Goal: Find specific page/section: Find specific page/section

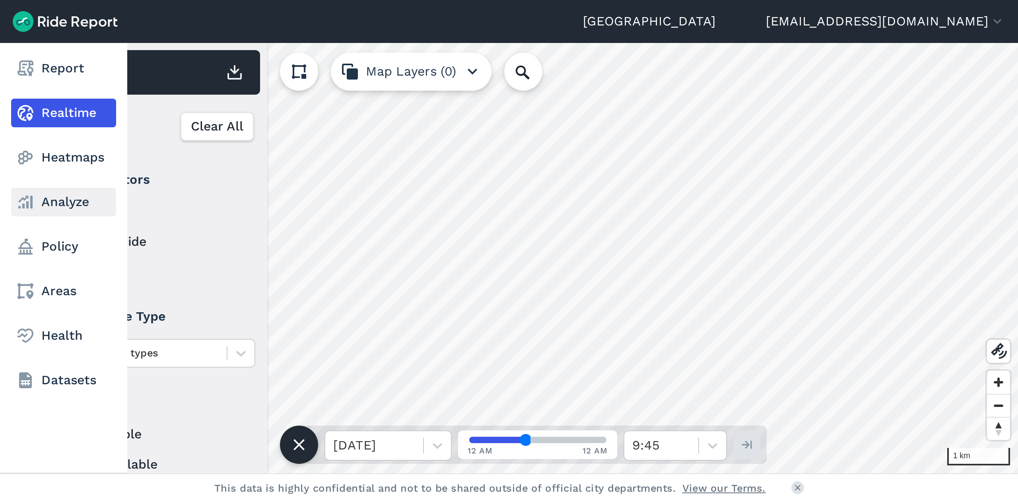
scroll to position [96, 0]
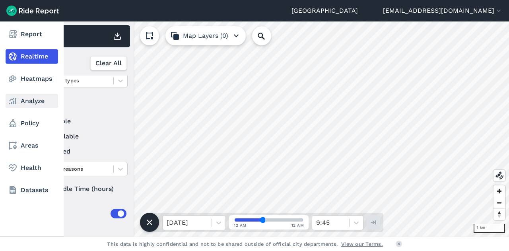
click at [25, 103] on link "Analyze" at bounding box center [32, 101] width 53 height 14
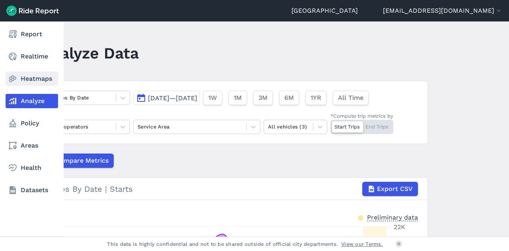
click at [44, 79] on link "Heatmaps" at bounding box center [32, 79] width 53 height 14
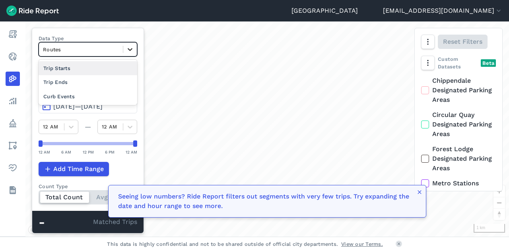
click at [131, 49] on icon at bounding box center [130, 49] width 5 height 3
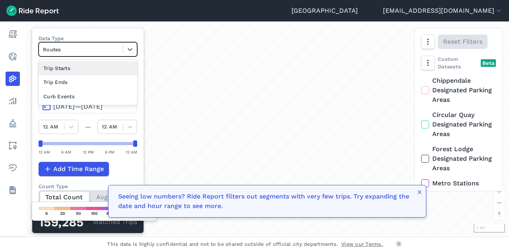
click at [94, 92] on div "Curb Events" at bounding box center [88, 97] width 99 height 14
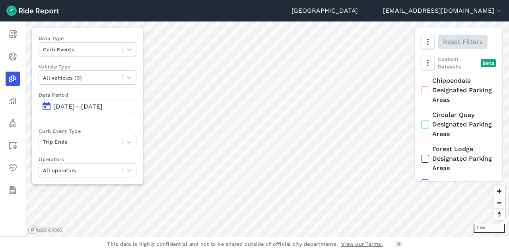
click at [91, 108] on span "[DATE]—[DATE]" at bounding box center [77, 107] width 49 height 8
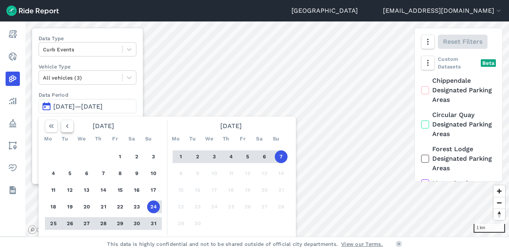
click at [69, 124] on icon "button" at bounding box center [67, 126] width 8 height 8
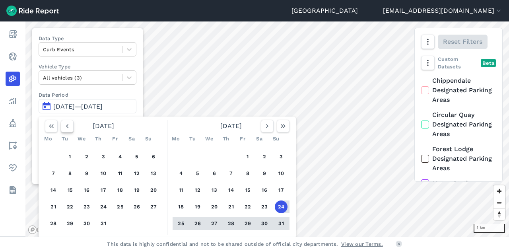
click at [69, 124] on icon "button" at bounding box center [67, 126] width 8 height 8
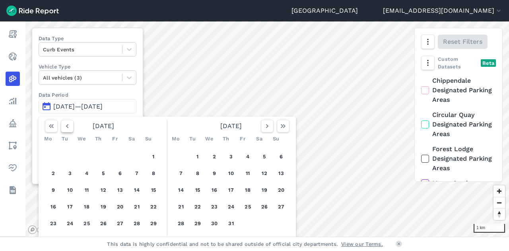
click at [69, 124] on icon "button" at bounding box center [67, 126] width 8 height 8
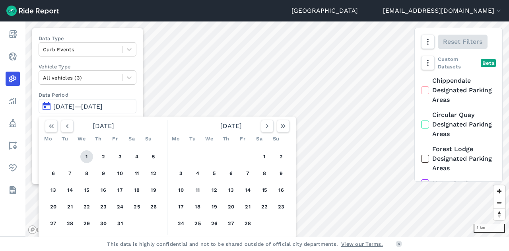
click at [84, 156] on button "1" at bounding box center [86, 156] width 13 height 13
click at [265, 125] on icon "button" at bounding box center [267, 126] width 8 height 8
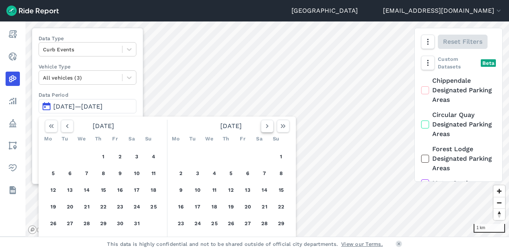
click at [265, 125] on icon "button" at bounding box center [267, 126] width 8 height 8
click at [266, 126] on icon "button" at bounding box center [267, 126] width 8 height 8
click at [266, 127] on icon "button" at bounding box center [267, 126] width 8 height 8
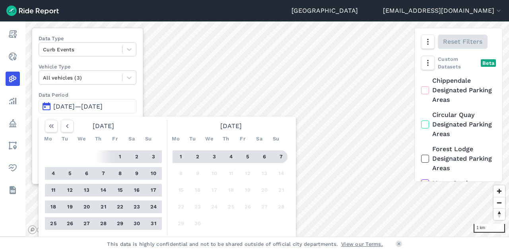
click at [280, 153] on button "7" at bounding box center [281, 156] width 13 height 13
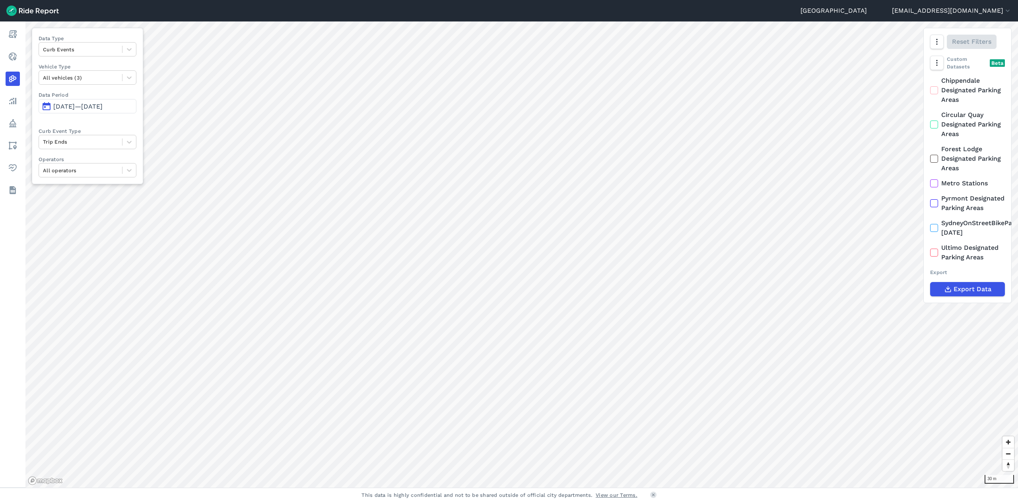
click at [509, 251] on html "Sydney [EMAIL_ADDRESS][DOMAIN_NAME] Settings Terms Sign Out Report Realtime Hea…" at bounding box center [509, 251] width 1018 height 502
click at [492, 0] on html "Sydney [EMAIL_ADDRESS][DOMAIN_NAME] Settings Terms Sign Out Report Realtime Hea…" at bounding box center [509, 251] width 1018 height 502
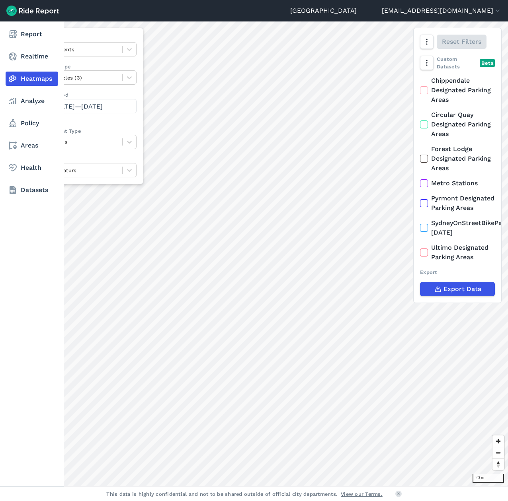
click at [21, 251] on div "Report Realtime Heatmaps Analyze Policy Areas Health Datasets 20 m Data Type Cu…" at bounding box center [254, 253] width 508 height 465
click at [10, 251] on div "Report Realtime Heatmaps Analyze Policy Areas Health Datasets 20 m Data Type Cu…" at bounding box center [254, 253] width 508 height 465
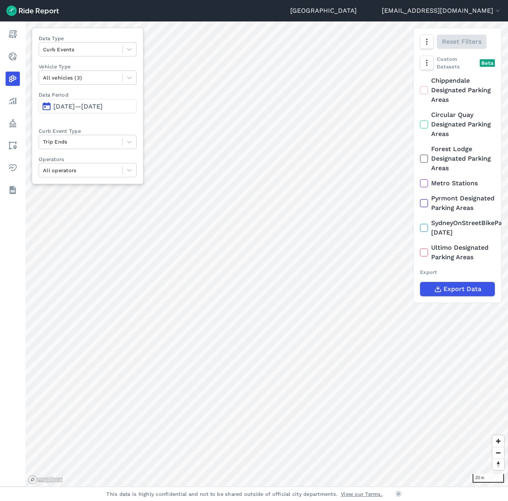
click at [239, 0] on html "Sydney [EMAIL_ADDRESS][DOMAIN_NAME] Settings Terms Sign Out Report Realtime Hea…" at bounding box center [254, 250] width 508 height 501
click at [421, 251] on div "30 m Data Type Curb Events Vehicle Type All vehicles (3) Data Period [DATE]—[DA…" at bounding box center [266, 253] width 482 height 465
click at [426, 41] on icon "button" at bounding box center [426, 42] width 8 height 8
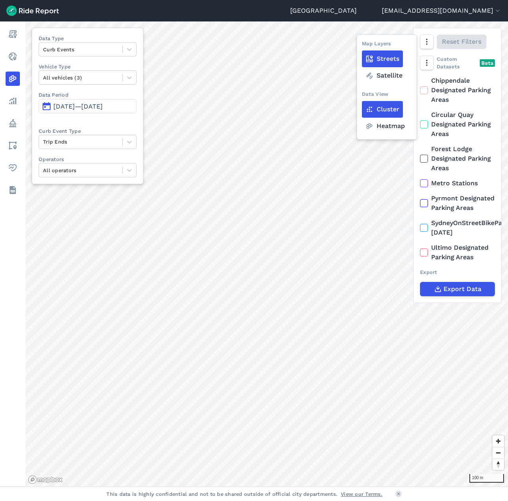
click at [390, 126] on label "Heatmap" at bounding box center [385, 126] width 47 height 17
click at [362, 45] on input "Heatmap" at bounding box center [362, 42] width 0 height 5
click at [390, 126] on label "Heatmap" at bounding box center [385, 126] width 47 height 17
click at [362, 45] on input "Heatmap" at bounding box center [362, 42] width 0 height 5
